Goal: Navigation & Orientation: Find specific page/section

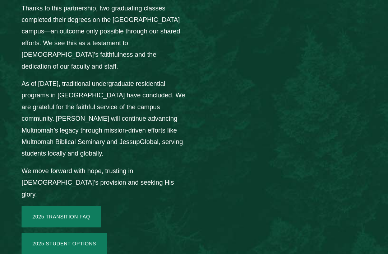
scroll to position [1162, 0]
click at [87, 206] on link "2025 Transition FAQ" at bounding box center [61, 217] width 79 height 22
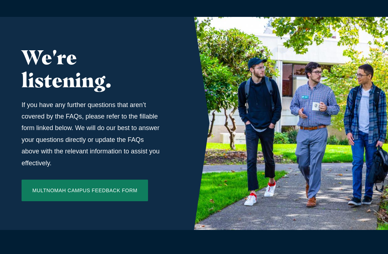
scroll to position [2486, 0]
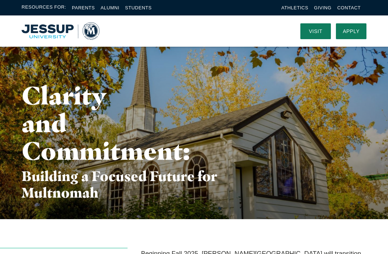
scroll to position [2510, 0]
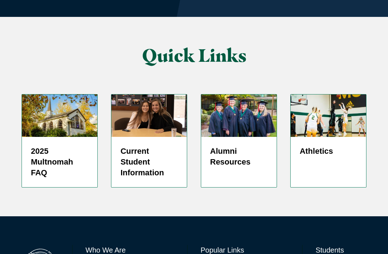
scroll to position [1963, 0]
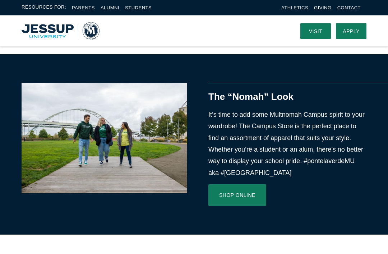
scroll to position [233, 0]
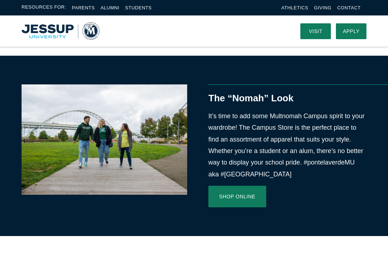
click at [257, 192] on link "Shop Online" at bounding box center [237, 197] width 58 height 22
